Goal: Transaction & Acquisition: Purchase product/service

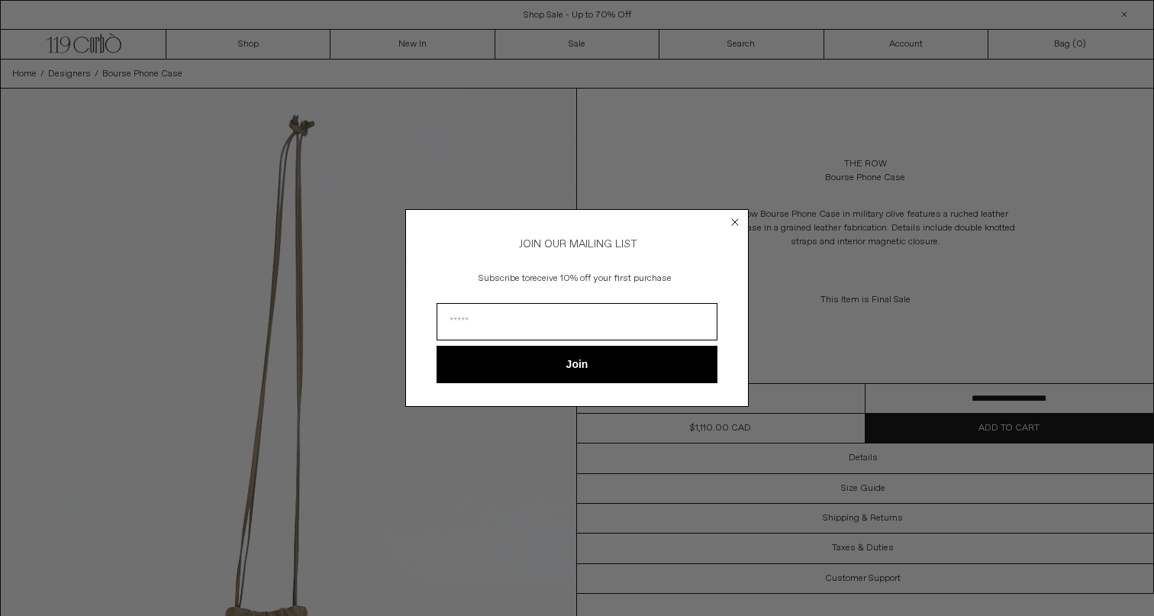
click at [735, 215] on circle "Close dialog" at bounding box center [735, 222] width 15 height 15
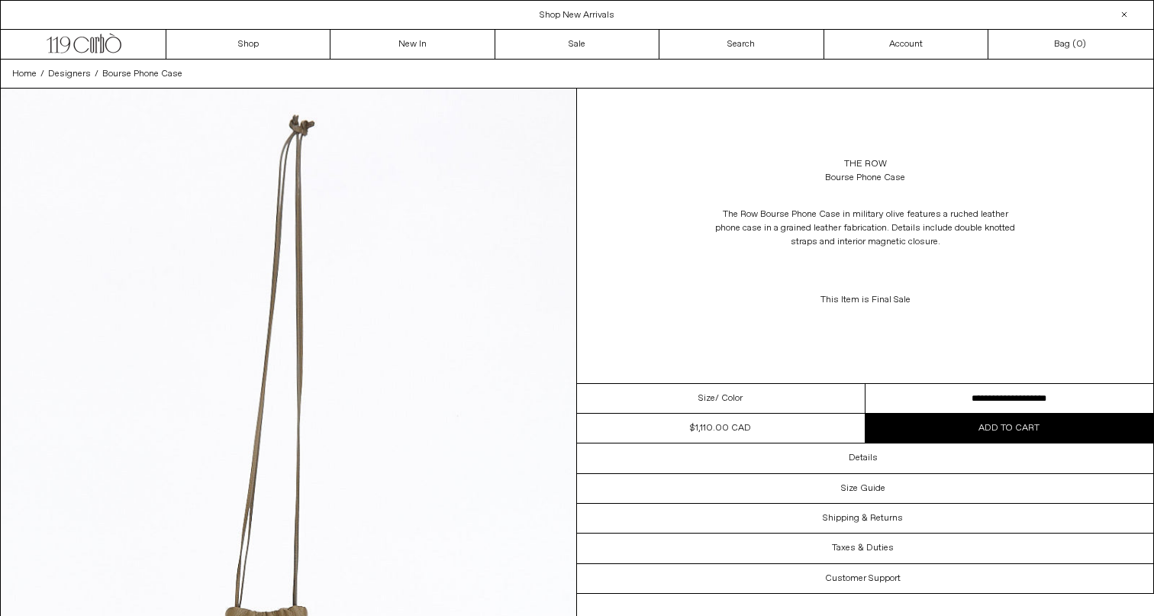
click at [619, 63] on div "Home / Designers / Bourse Phone Case" at bounding box center [577, 74] width 1154 height 29
click at [618, 48] on link "Sale" at bounding box center [578, 44] width 164 height 29
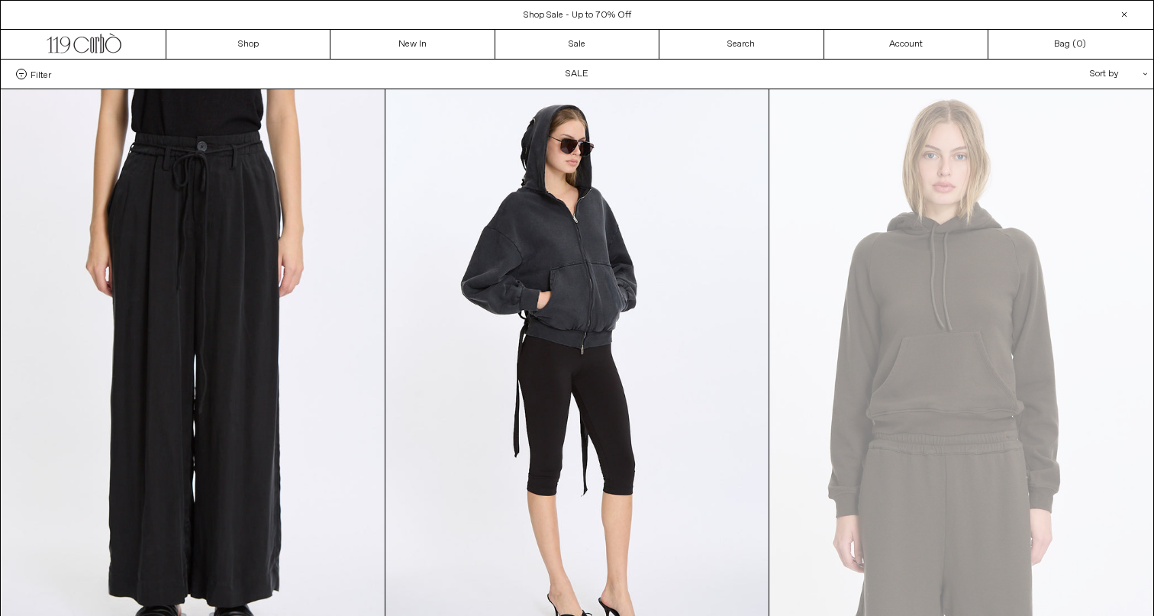
click at [46, 73] on span "Filter" at bounding box center [41, 74] width 21 height 11
click at [0, 0] on select "**********" at bounding box center [0, 0] width 0 height 0
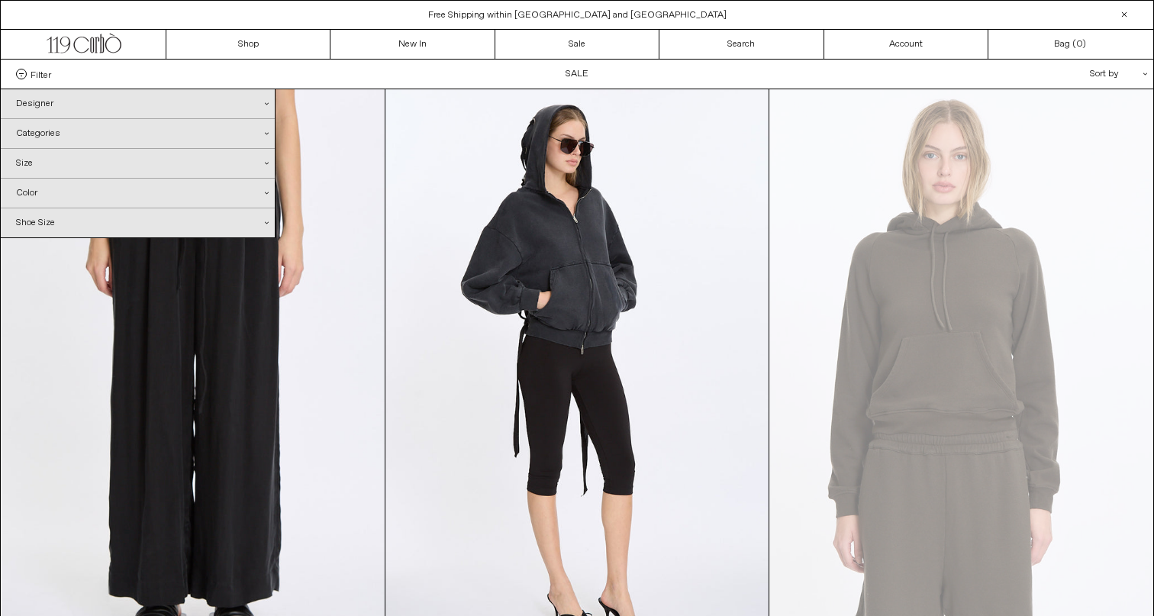
click at [67, 129] on div "Categories .cls-1{fill:#231f20}" at bounding box center [138, 133] width 274 height 29
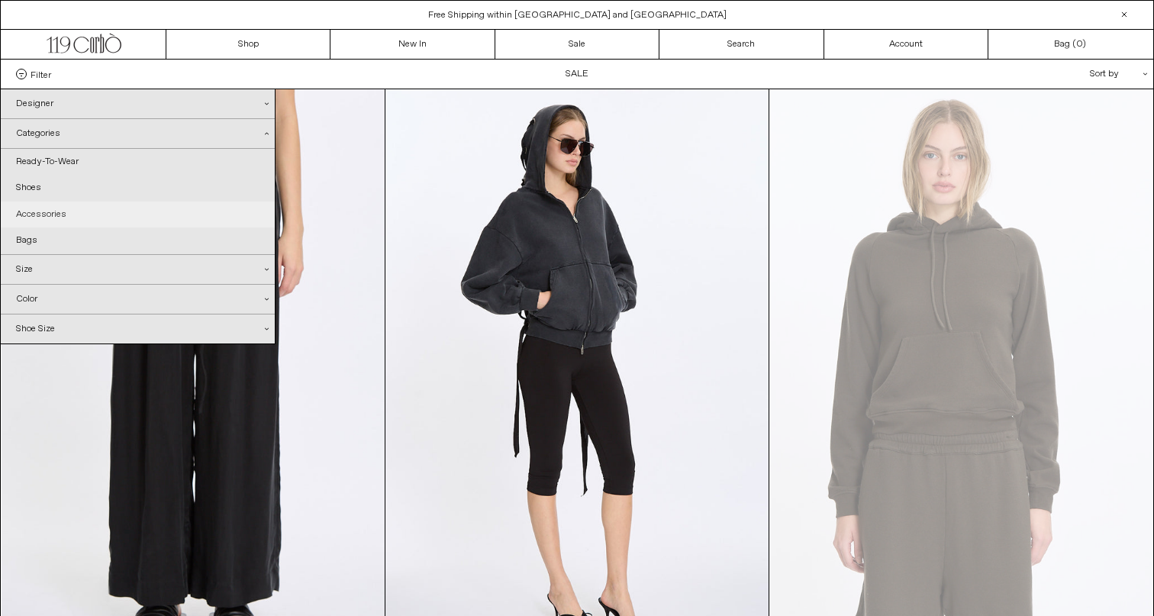
click at [60, 210] on link "Accessories" at bounding box center [138, 215] width 274 height 26
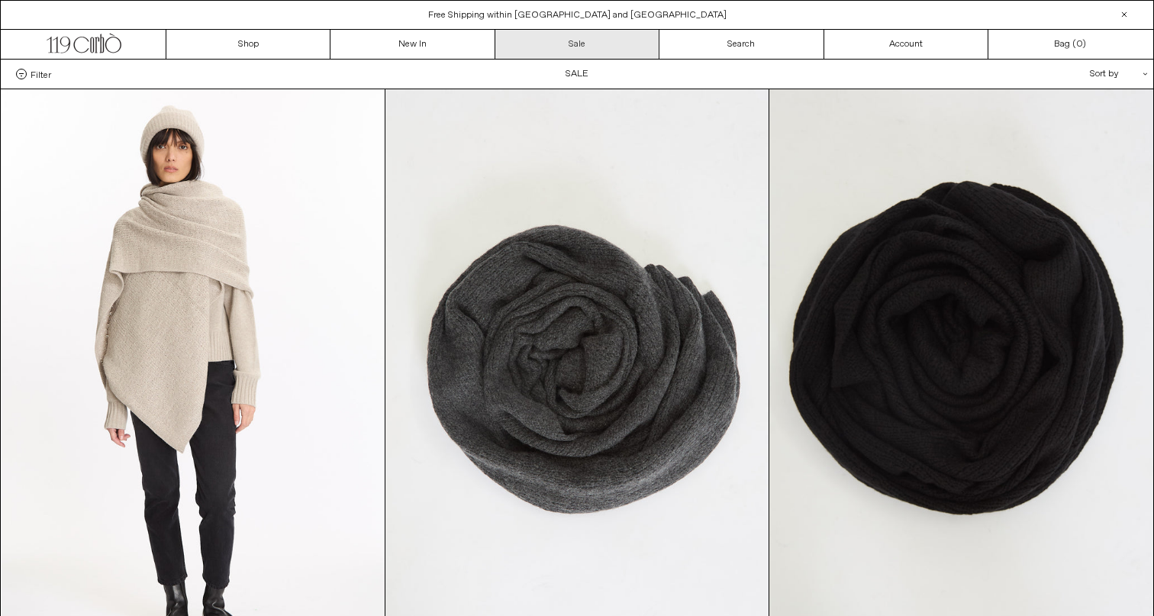
click at [512, 37] on link "Sale" at bounding box center [578, 44] width 164 height 29
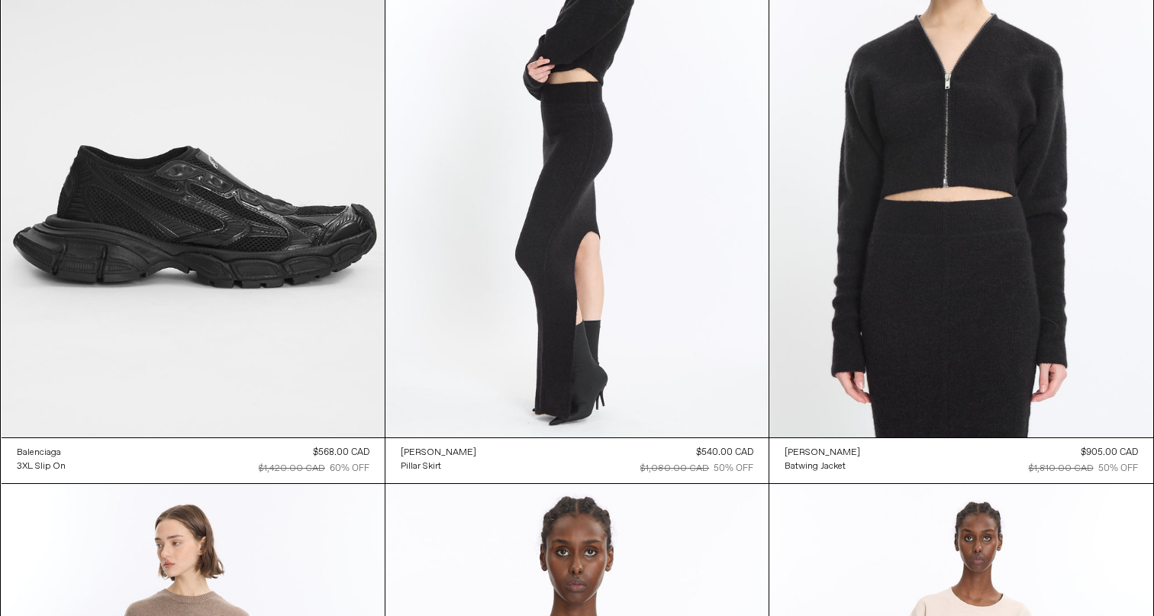
scroll to position [23338, 0]
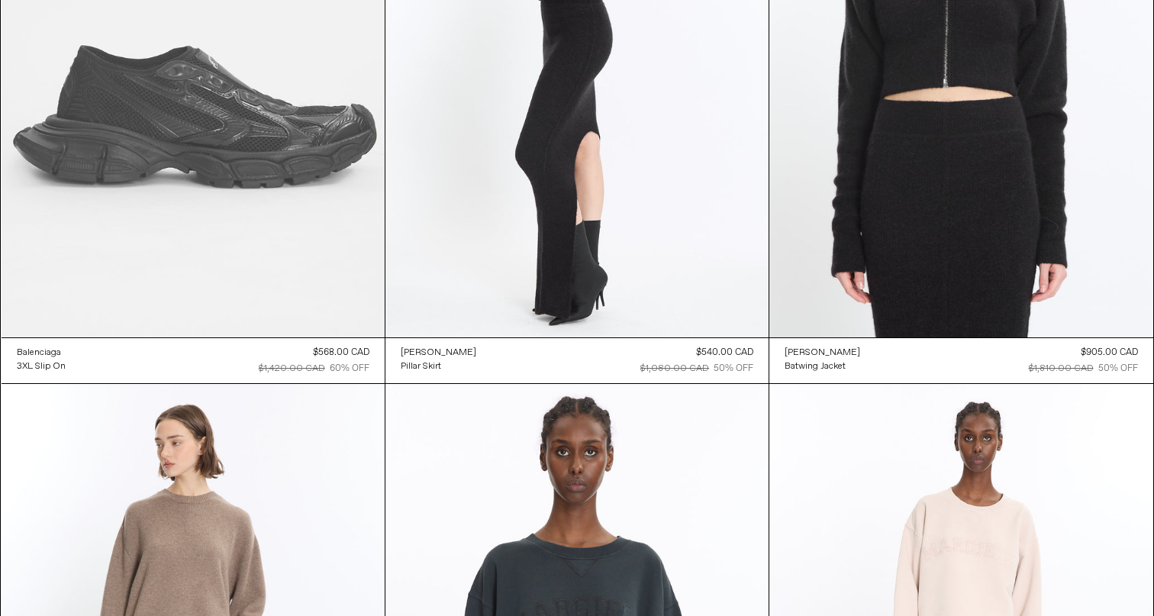
click at [163, 205] on at bounding box center [193, 50] width 383 height 575
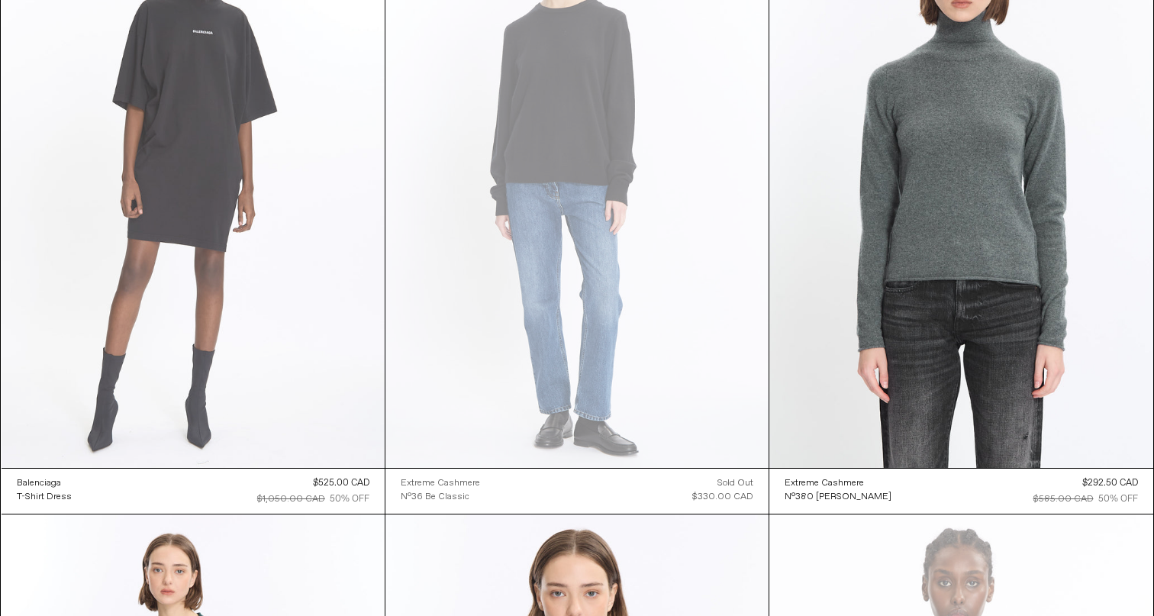
scroll to position [26940, 0]
click at [244, 251] on at bounding box center [193, 179] width 383 height 575
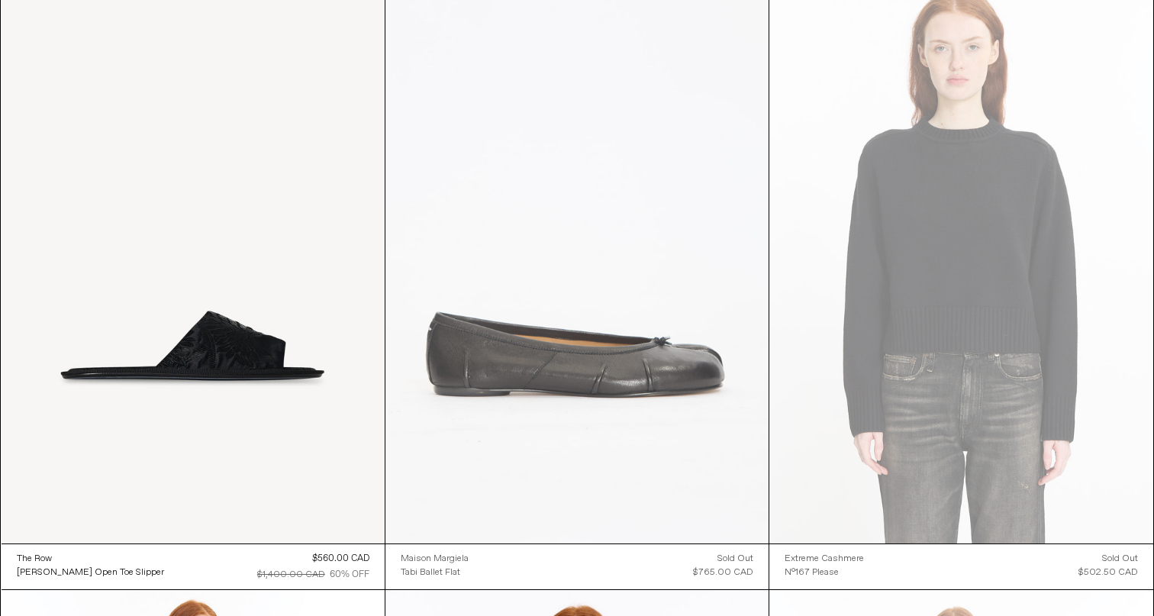
scroll to position [31222, 0]
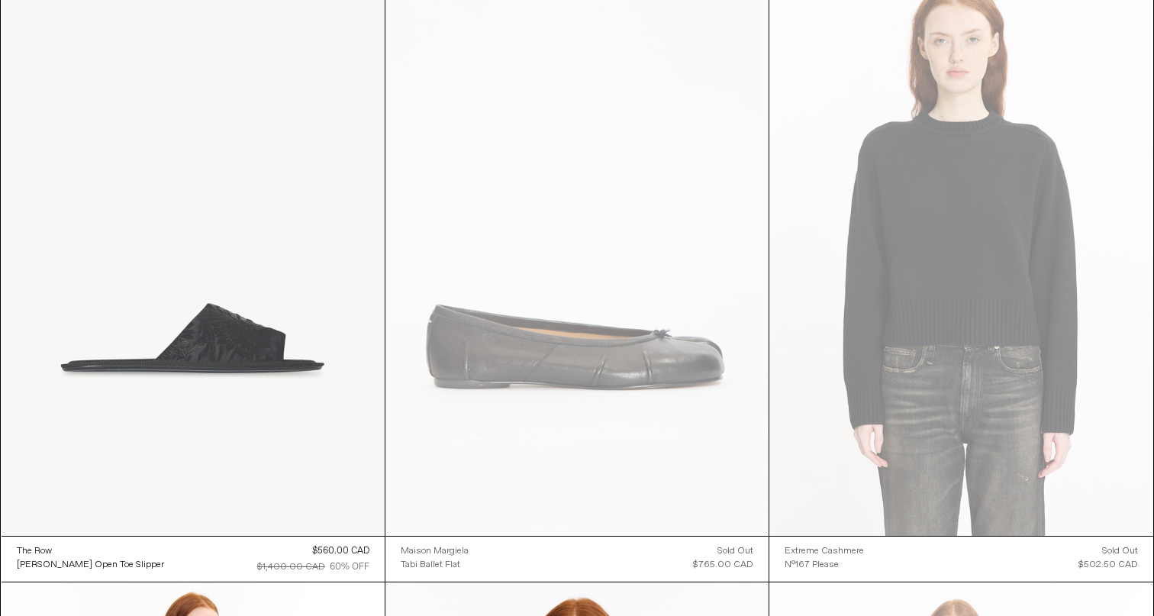
click at [228, 331] on at bounding box center [193, 248] width 383 height 575
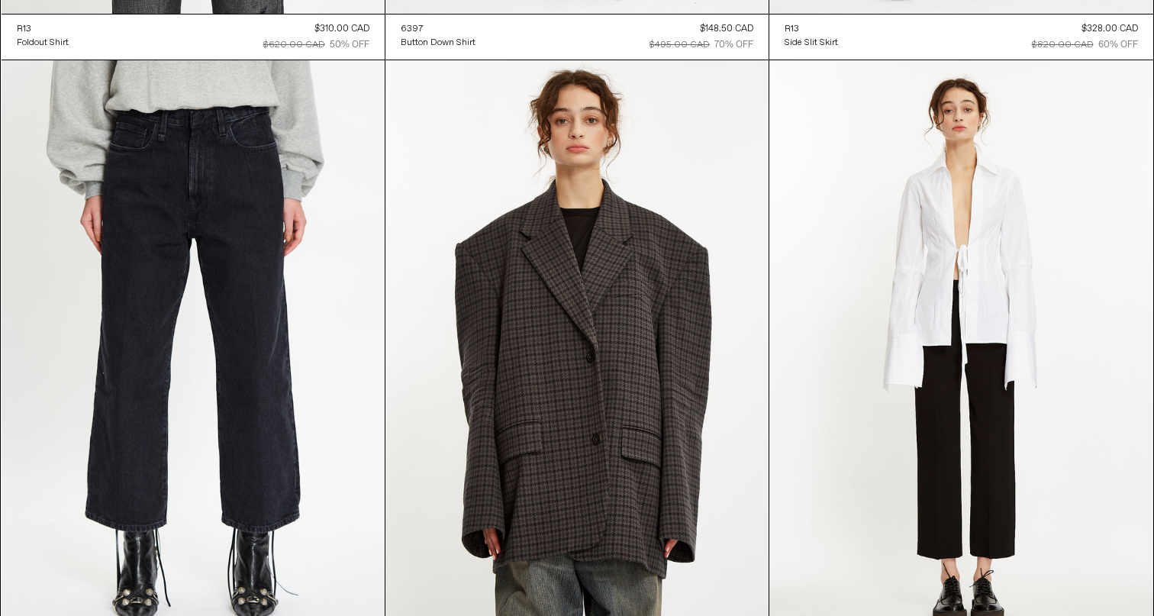
scroll to position [41852, 0]
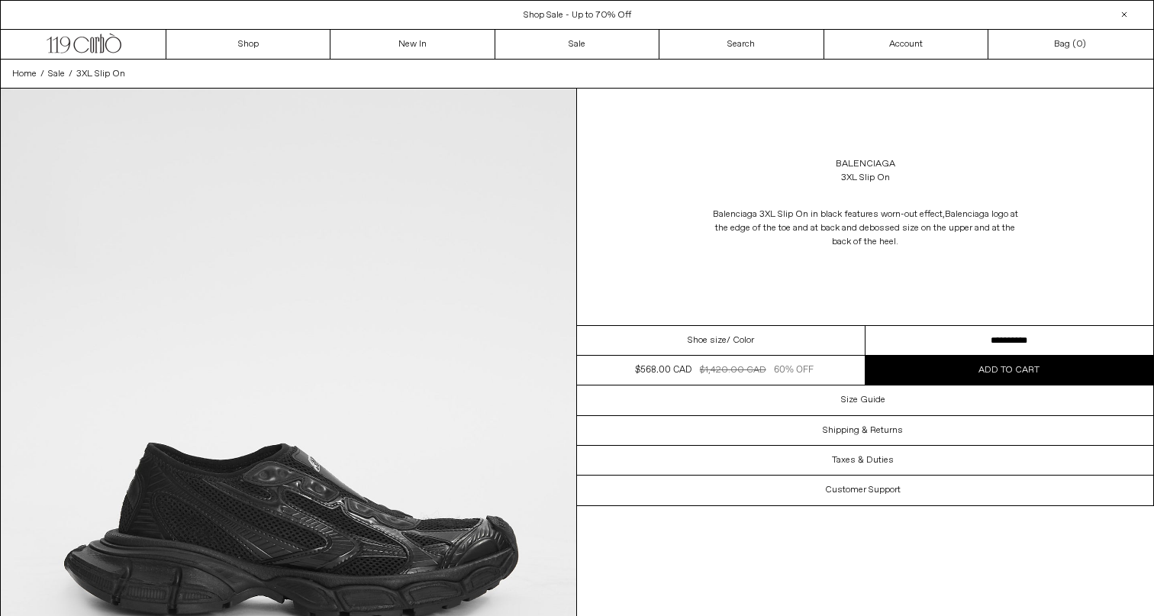
click at [709, 341] on span "Shoe size" at bounding box center [707, 341] width 39 height 14
select select "**********"
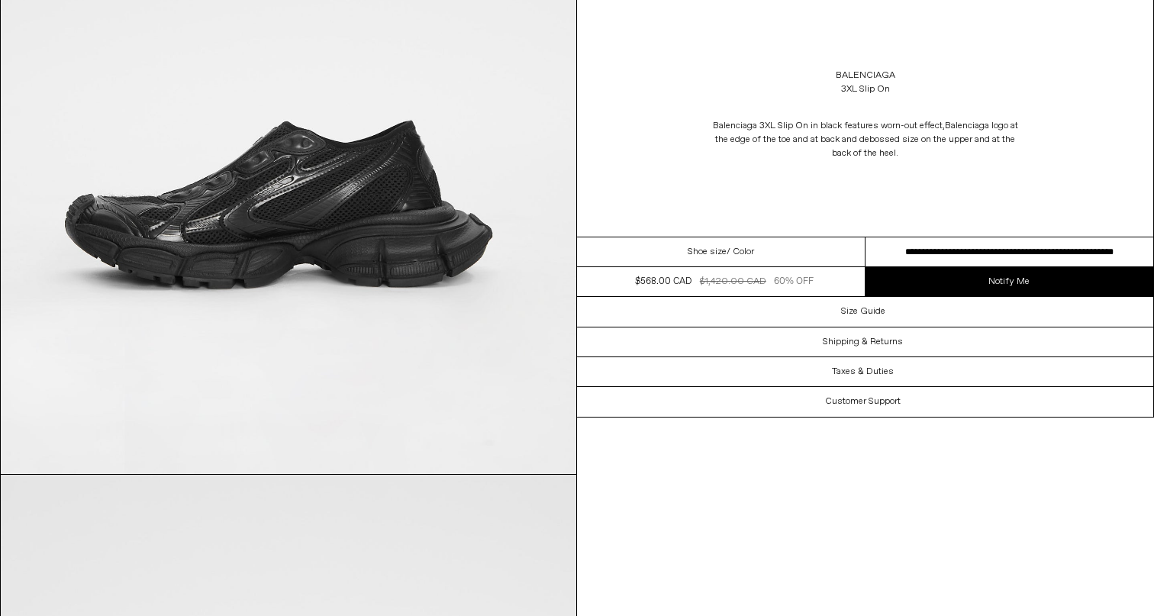
scroll to position [1793, 0]
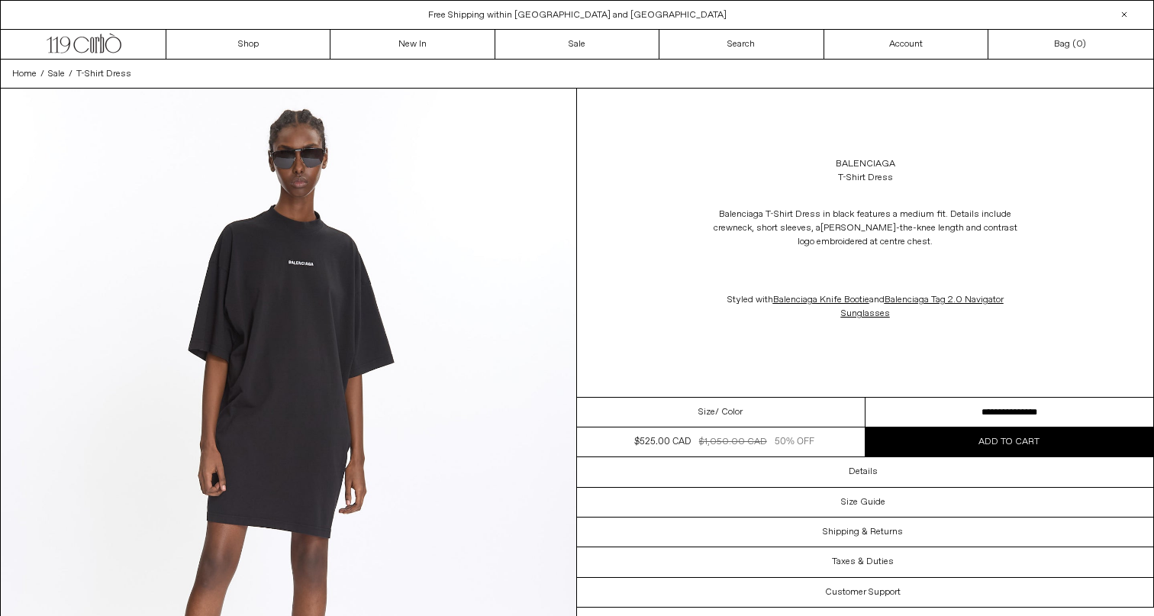
click at [689, 402] on div "Size / Color" at bounding box center [721, 413] width 289 height 30
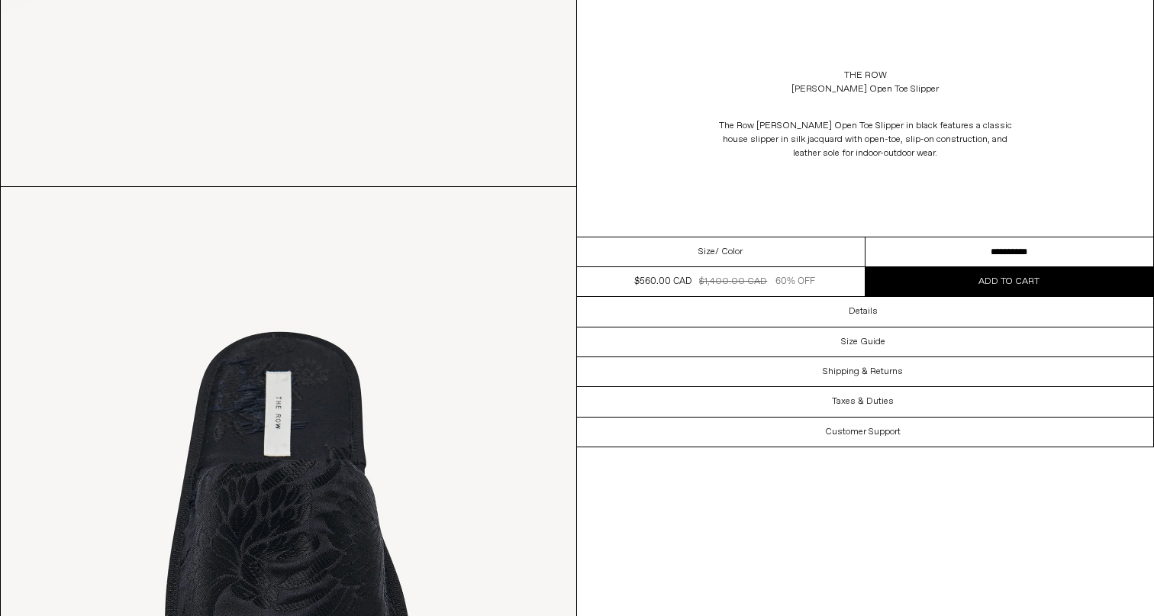
scroll to position [1545, 0]
